Goal: Task Accomplishment & Management: Manage account settings

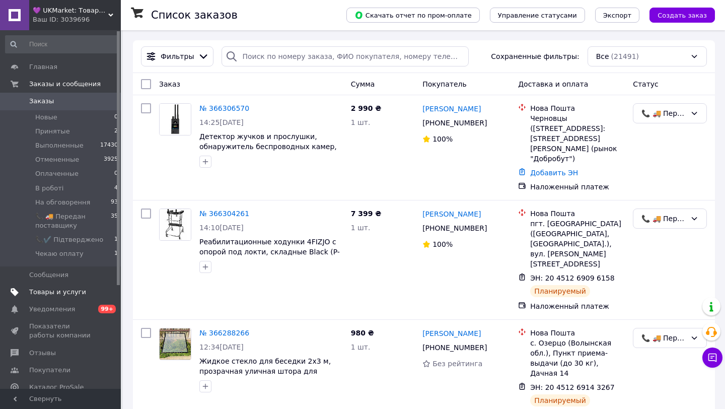
click at [59, 291] on span "Товары и услуги" at bounding box center [57, 292] width 57 height 9
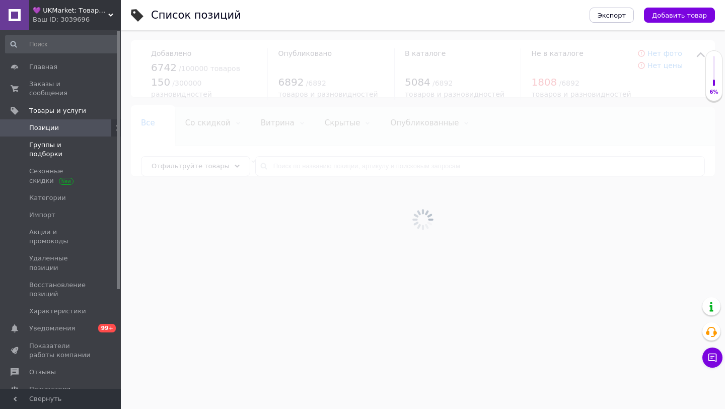
click at [61, 145] on span "Группы и подборки" at bounding box center [61, 150] width 64 height 18
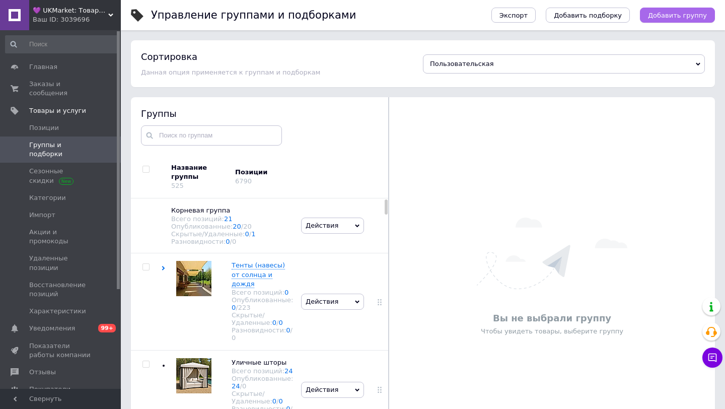
click at [669, 13] on span "Добавить группу" at bounding box center [677, 16] width 59 height 8
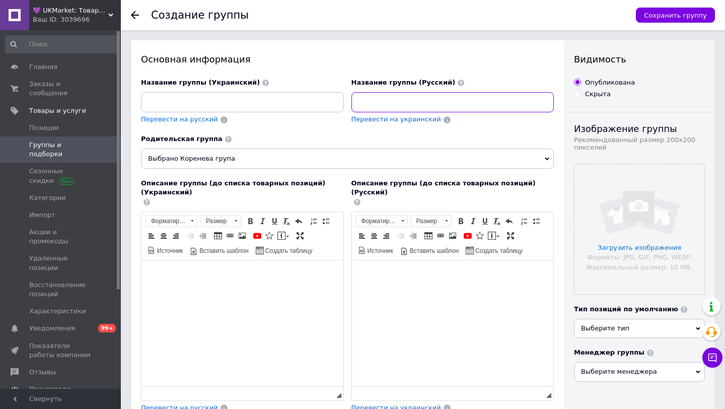
click at [375, 99] on input at bounding box center [453, 102] width 203 height 20
click at [382, 104] on input "Тележка туристические" at bounding box center [453, 102] width 203 height 20
type input "Тележкаи туристические"
click at [389, 122] on span "Перевести на украинский" at bounding box center [397, 119] width 90 height 8
type input "Візок туристичний"
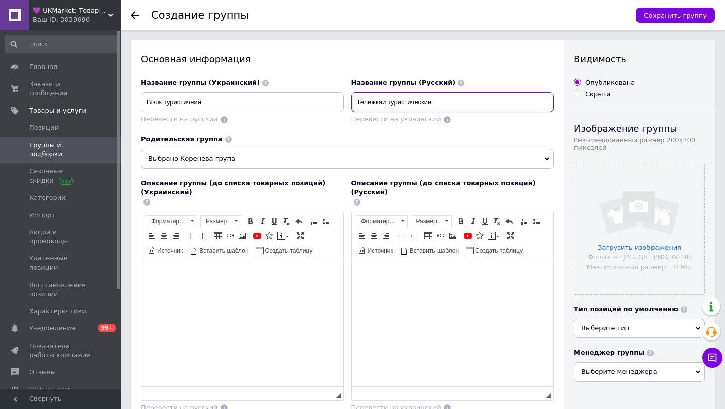
click at [383, 103] on input "Тележкаи туристические" at bounding box center [453, 102] width 203 height 20
drag, startPoint x: 432, startPoint y: 103, endPoint x: 325, endPoint y: 103, distance: 106.3
click at [325, 103] on div "Название группы (Украинский) Візок туристичний Перевести на русский Название гр…" at bounding box center [348, 107] width 421 height 64
type input "Тележки туристические"
click at [443, 97] on input "Тележки туристические" at bounding box center [453, 102] width 203 height 20
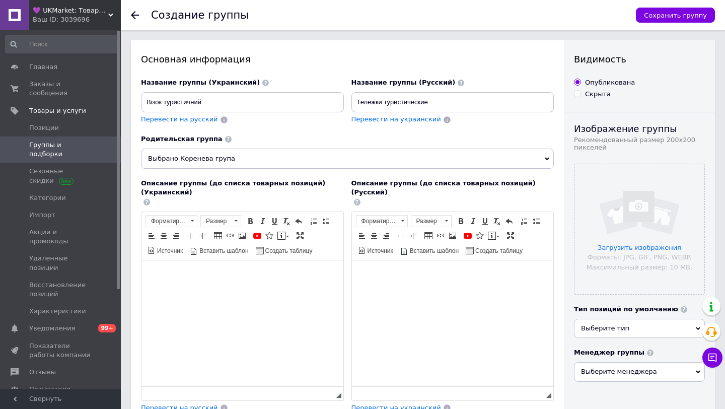
click at [377, 121] on span "Перевести на украинский" at bounding box center [397, 119] width 90 height 8
type input "Візки туристичні"
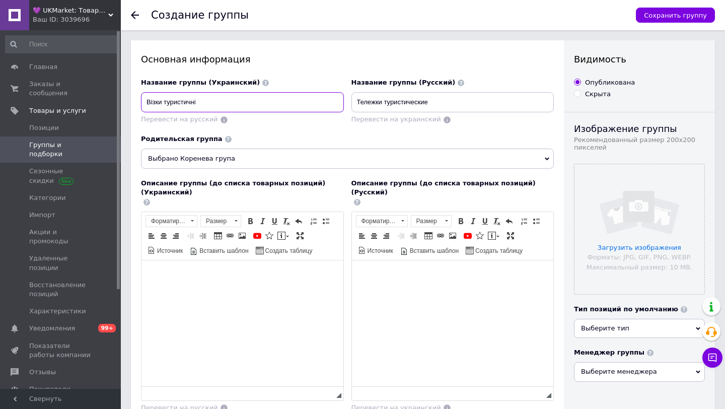
click at [231, 106] on input "Візки туристичні" at bounding box center [242, 102] width 203 height 20
click at [323, 154] on span "Выбрано Коренева група" at bounding box center [347, 159] width 413 height 20
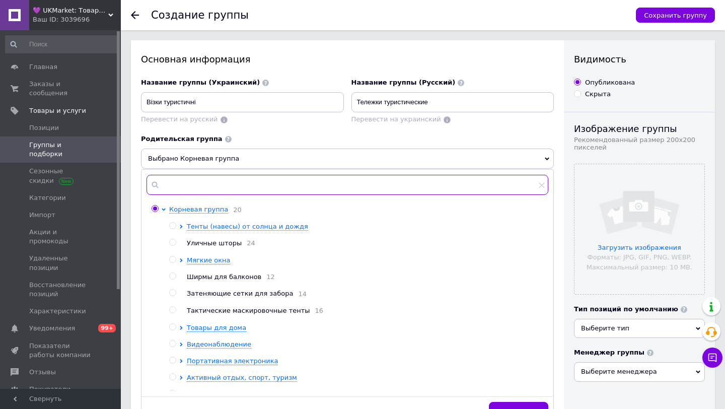
click at [236, 187] on input "text" at bounding box center [348, 185] width 402 height 20
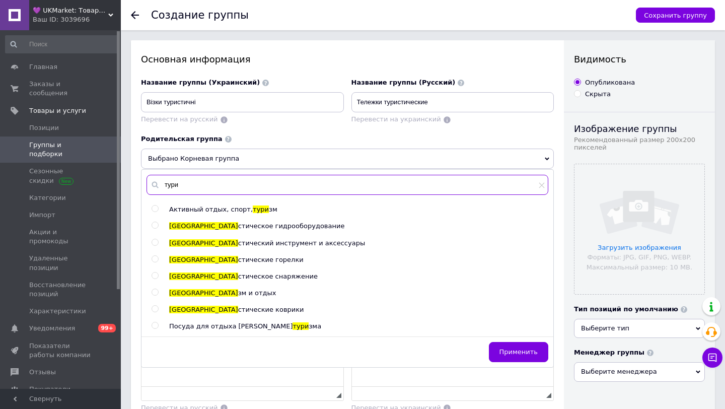
type input "тури"
click at [155, 292] on input "radio" at bounding box center [155, 292] width 7 height 7
radio input "true"
click at [511, 353] on span "Применить" at bounding box center [519, 352] width 38 height 8
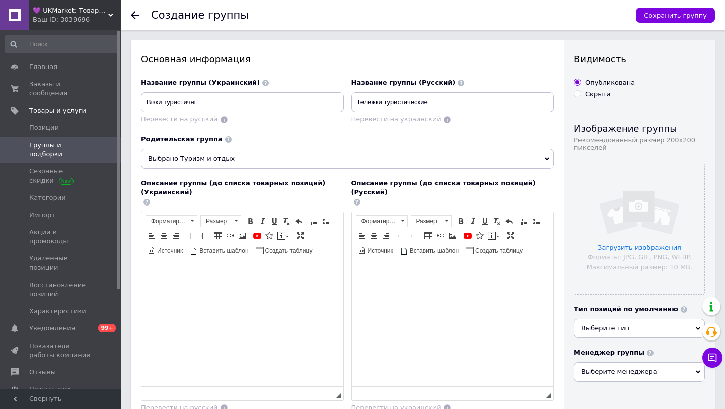
click at [374, 277] on body "Визуальный текстовый редактор, 623C4565-083F-42E5-B9ED-F5F4CCD0D884" at bounding box center [453, 275] width 182 height 11
click at [379, 282] on html at bounding box center [453, 275] width 202 height 31
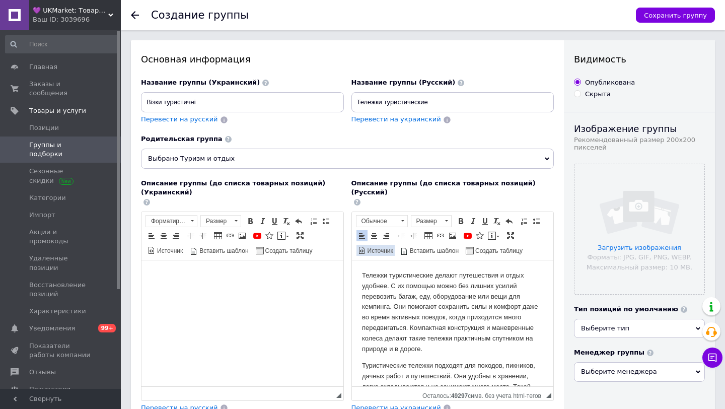
click at [380, 247] on span "Источник" at bounding box center [379, 251] width 27 height 9
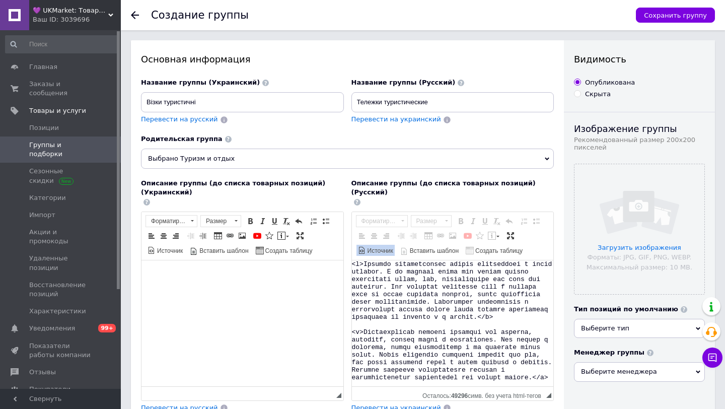
click at [374, 247] on span "Источник" at bounding box center [379, 251] width 27 height 9
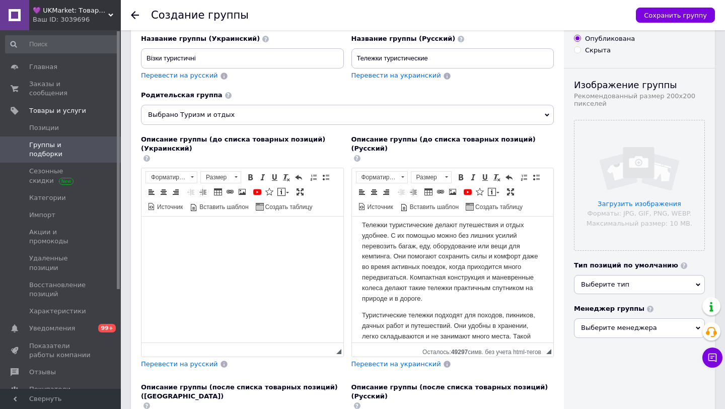
scroll to position [67, 0]
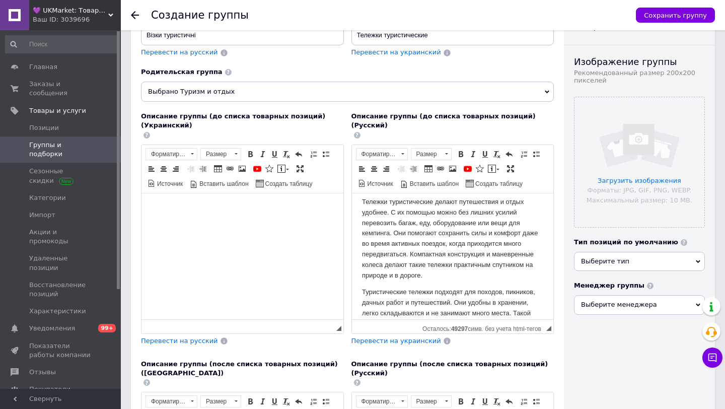
click at [365, 337] on span "Перевести на украинский" at bounding box center [397, 341] width 90 height 8
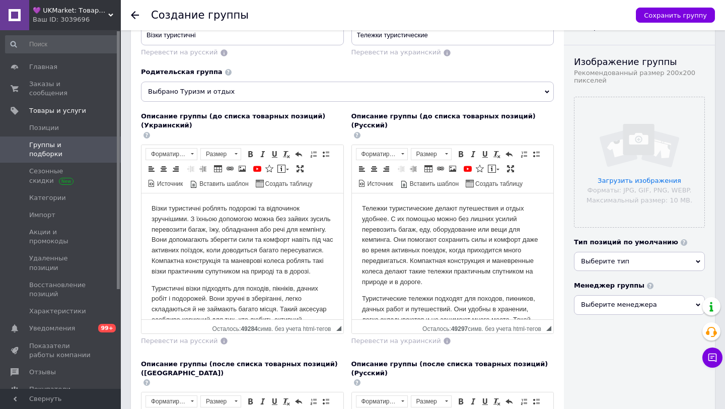
scroll to position [28, 0]
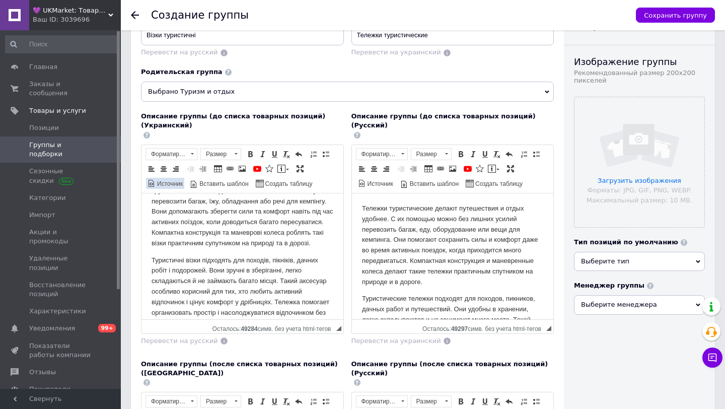
click at [168, 181] on span "Источник" at bounding box center [169, 184] width 27 height 9
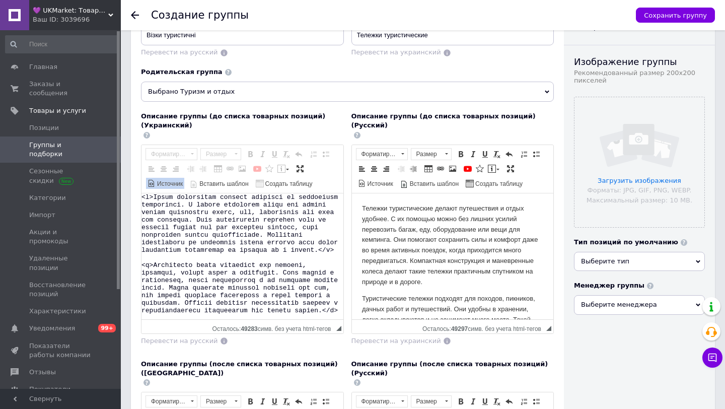
click at [167, 181] on span "Источник" at bounding box center [169, 184] width 27 height 9
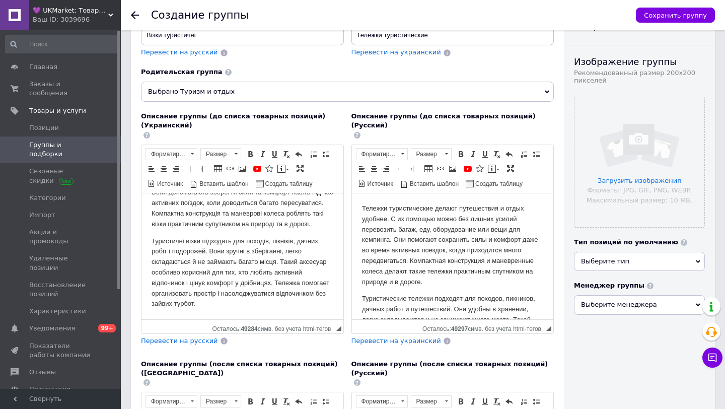
scroll to position [0, 0]
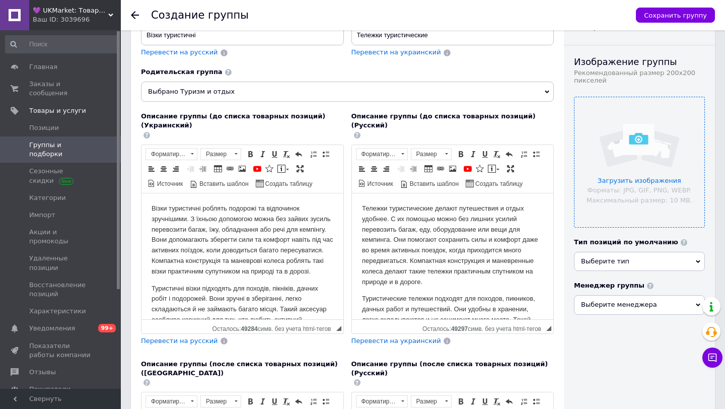
click at [618, 187] on input "file" at bounding box center [640, 162] width 130 height 130
click at [600, 198] on input "file" at bounding box center [640, 162] width 130 height 130
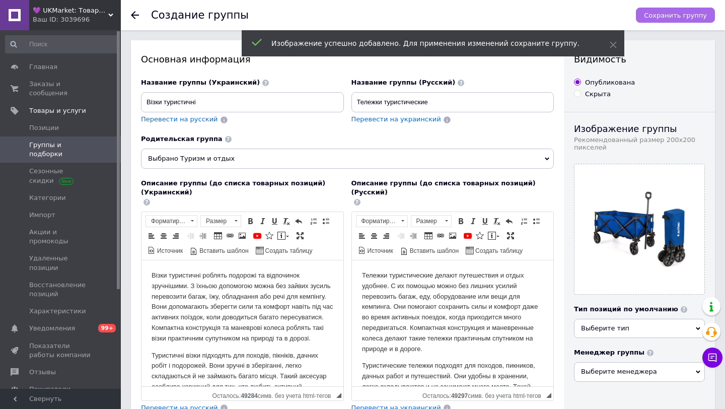
click at [671, 14] on span "Сохранить группу" at bounding box center [675, 16] width 63 height 8
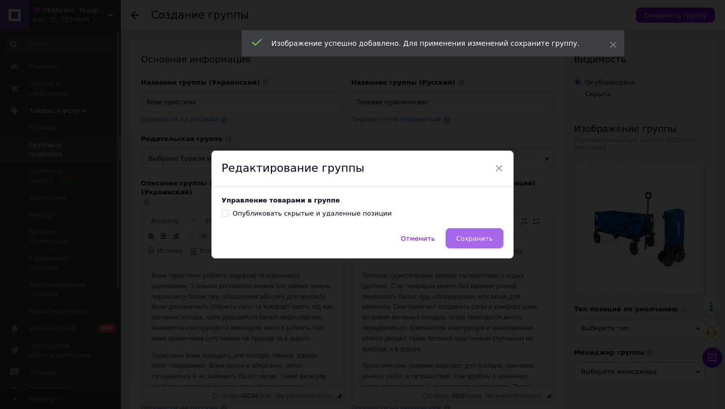
click at [467, 246] on button "Сохранить" at bounding box center [475, 238] width 58 height 20
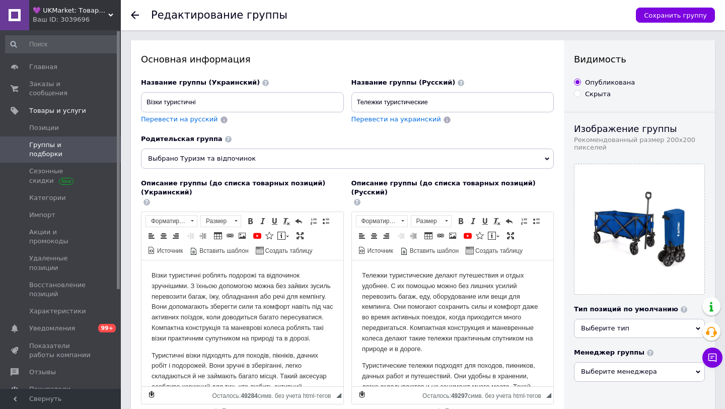
click at [378, 246] on span "Источник" at bounding box center [375, 250] width 39 height 12
click at [378, 247] on span "Источник" at bounding box center [379, 251] width 27 height 9
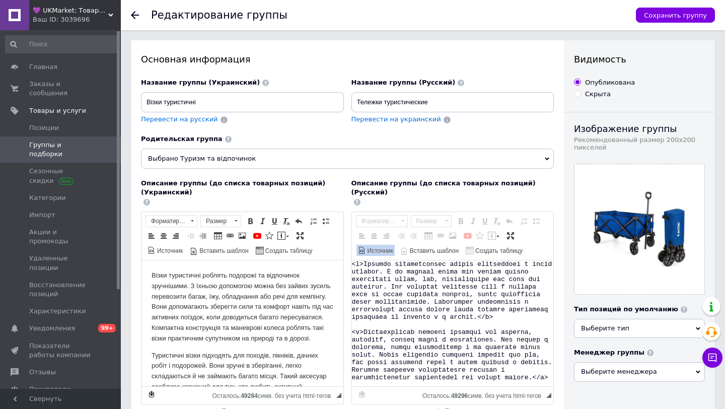
click at [378, 247] on span "Источник" at bounding box center [379, 251] width 27 height 9
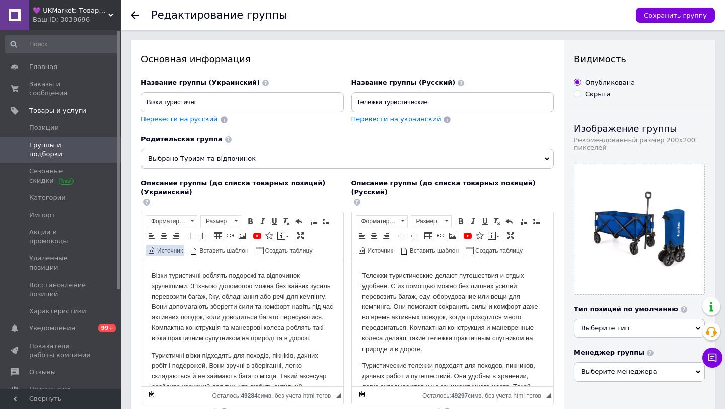
click at [173, 251] on span "Источник" at bounding box center [169, 251] width 27 height 9
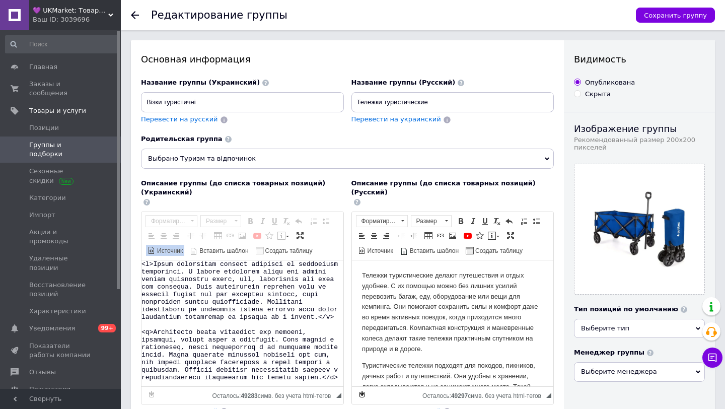
click at [173, 251] on span "Источник" at bounding box center [169, 251] width 27 height 9
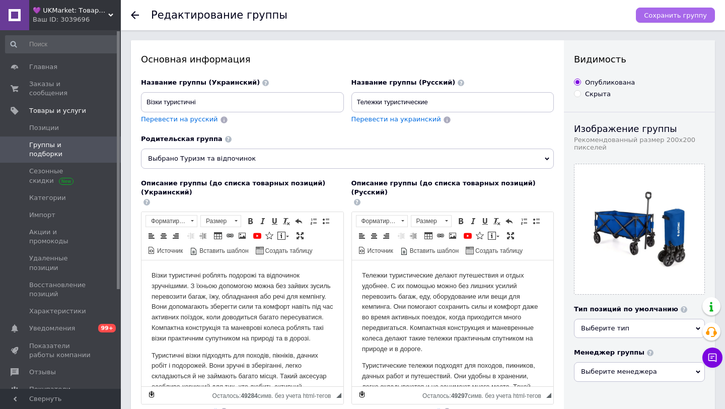
click at [665, 15] on span "Сохранить группу" at bounding box center [675, 16] width 63 height 8
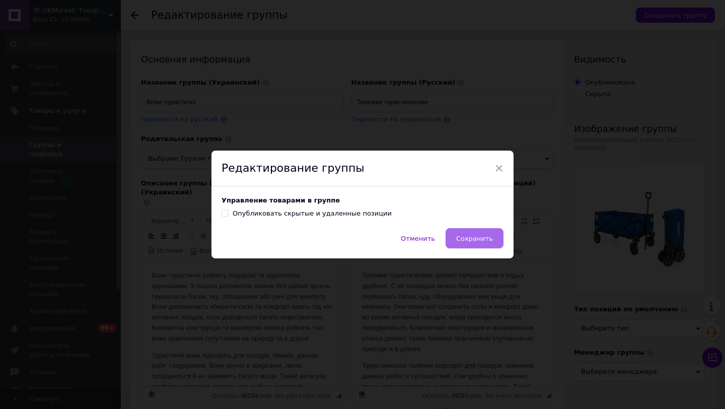
click at [470, 238] on span "Сохранить" at bounding box center [474, 239] width 37 height 8
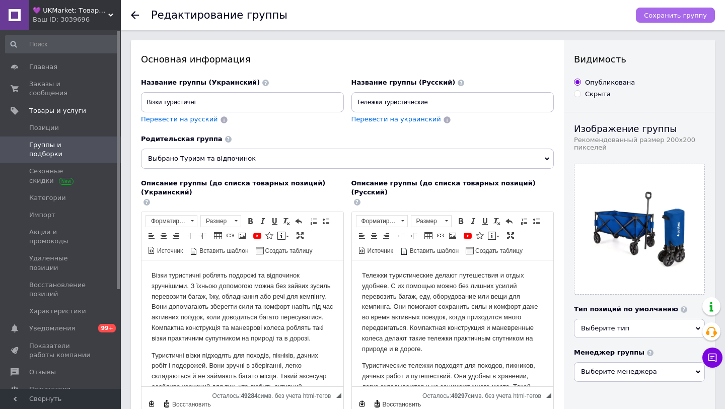
click at [684, 15] on span "Сохранить группу" at bounding box center [675, 16] width 63 height 8
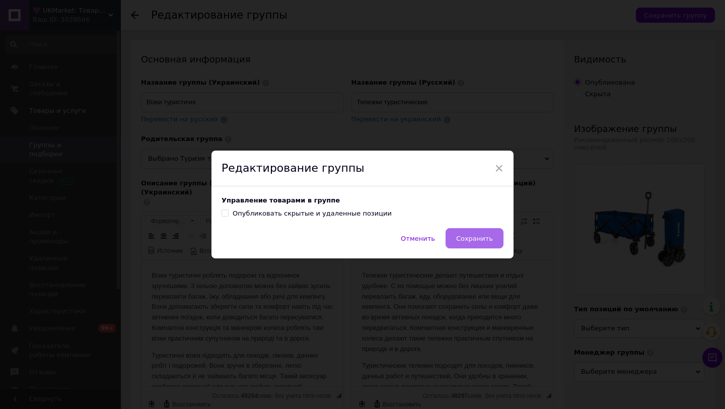
click at [470, 236] on span "Сохранить" at bounding box center [474, 239] width 37 height 8
